Goal: Task Accomplishment & Management: Manage account settings

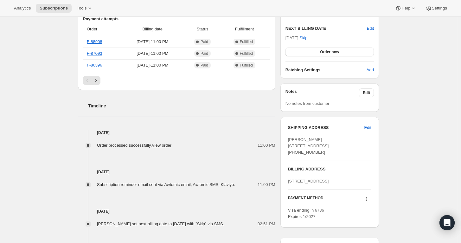
scroll to position [176, 0]
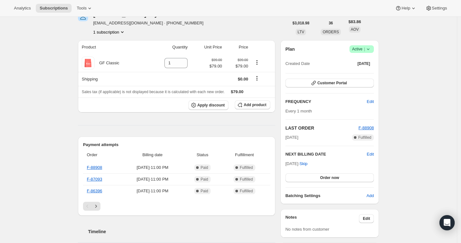
scroll to position [35, 0]
click at [255, 103] on span "Add product" at bounding box center [255, 104] width 23 height 5
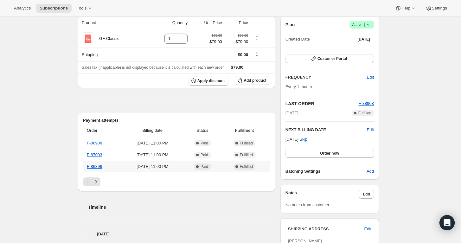
scroll to position [70, 0]
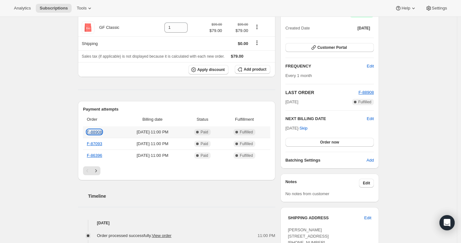
click at [98, 131] on link "F-88908" at bounding box center [94, 132] width 15 height 5
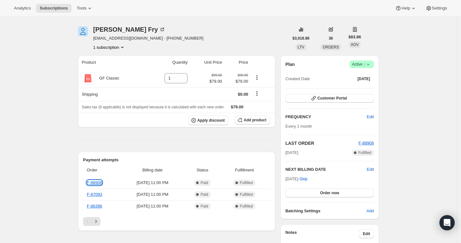
scroll to position [0, 0]
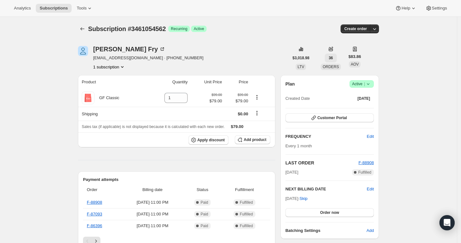
click at [333, 60] on span "36" at bounding box center [331, 58] width 4 height 5
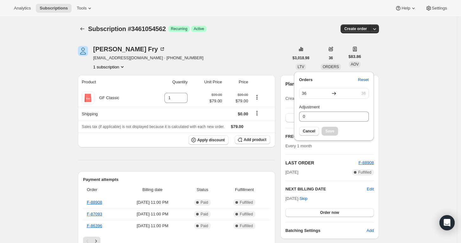
click at [334, 49] on icon at bounding box center [331, 49] width 6 height 6
click at [336, 65] on span "ORDERS" at bounding box center [331, 67] width 16 height 4
click at [335, 65] on span "ORDERS" at bounding box center [331, 67] width 16 height 4
click at [333, 47] on icon at bounding box center [331, 49] width 6 height 6
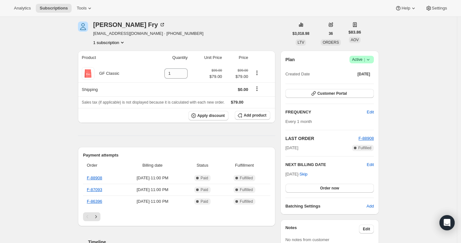
scroll to position [35, 0]
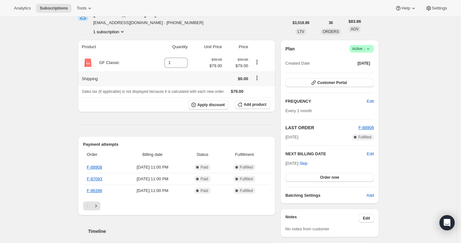
click at [258, 79] on icon "Shipping actions" at bounding box center [257, 78] width 6 height 6
click at [259, 79] on icon "Shipping actions" at bounding box center [257, 78] width 6 height 6
click at [260, 67] on div at bounding box center [262, 63] width 20 height 9
click at [258, 62] on icon "Product actions" at bounding box center [257, 62] width 1 height 1
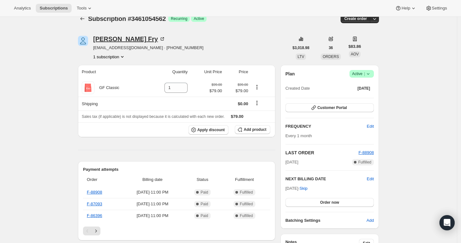
scroll to position [0, 0]
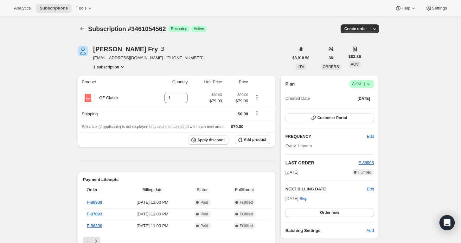
click at [104, 55] on span "[EMAIL_ADDRESS][DOMAIN_NAME] · [PHONE_NUMBER]" at bounding box center [148, 58] width 110 height 6
click at [105, 47] on div "Nick Fry" at bounding box center [129, 49] width 72 height 6
